Goal: Browse casually

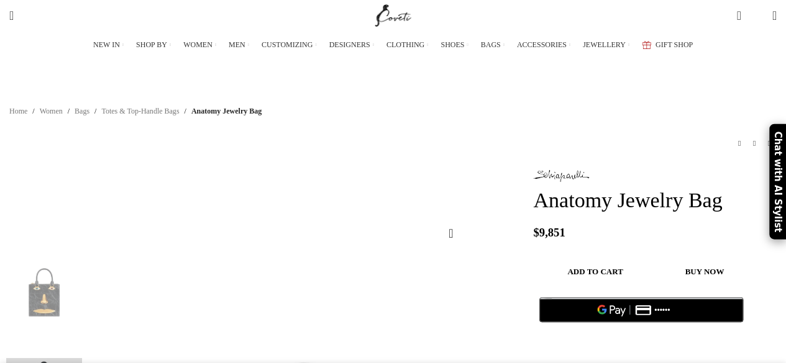
click at [403, 11] on img "Site logo" at bounding box center [393, 15] width 42 height 31
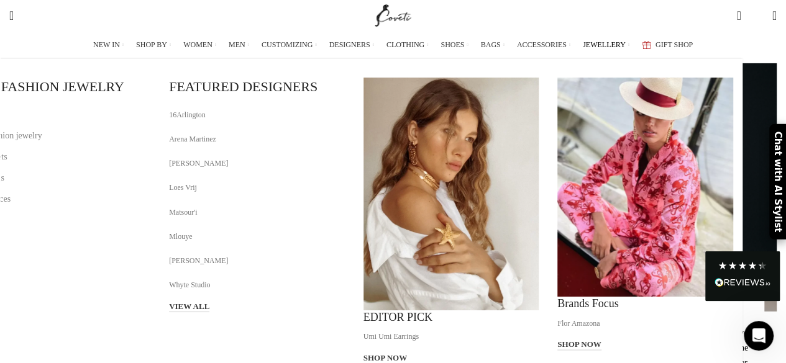
scroll to position [2360, 0]
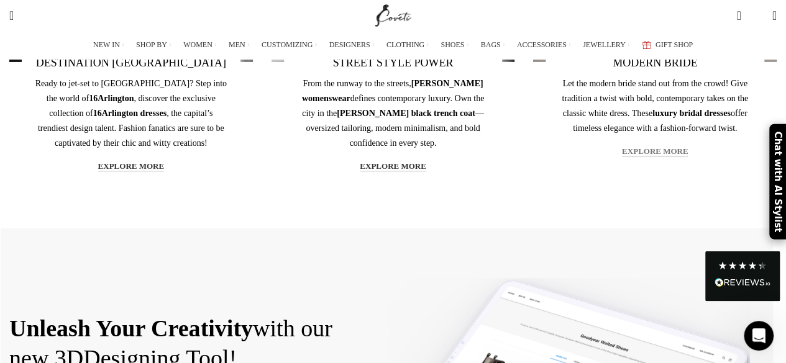
click at [652, 158] on link "explore more" at bounding box center [655, 152] width 66 height 11
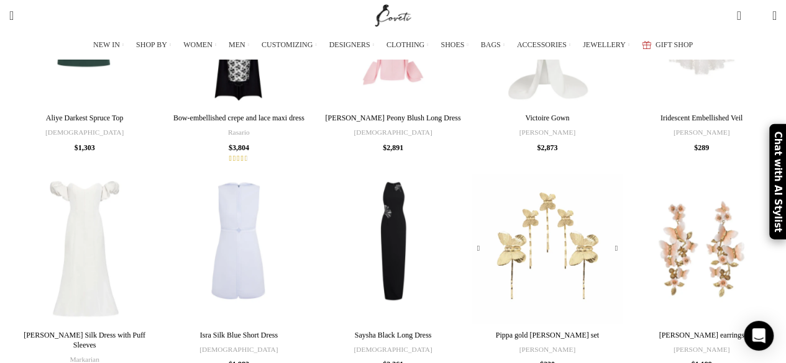
scroll to position [3044, 0]
